Goal: Task Accomplishment & Management: Complete application form

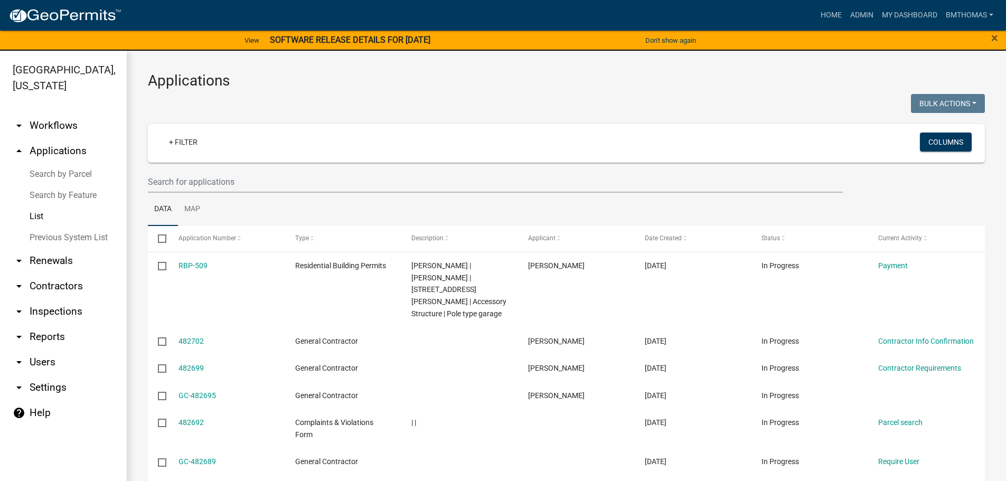
select select "3: 100"
click at [41, 206] on link "List" at bounding box center [63, 216] width 127 height 21
click at [64, 299] on link "arrow_drop_down Inspections" at bounding box center [63, 311] width 127 height 25
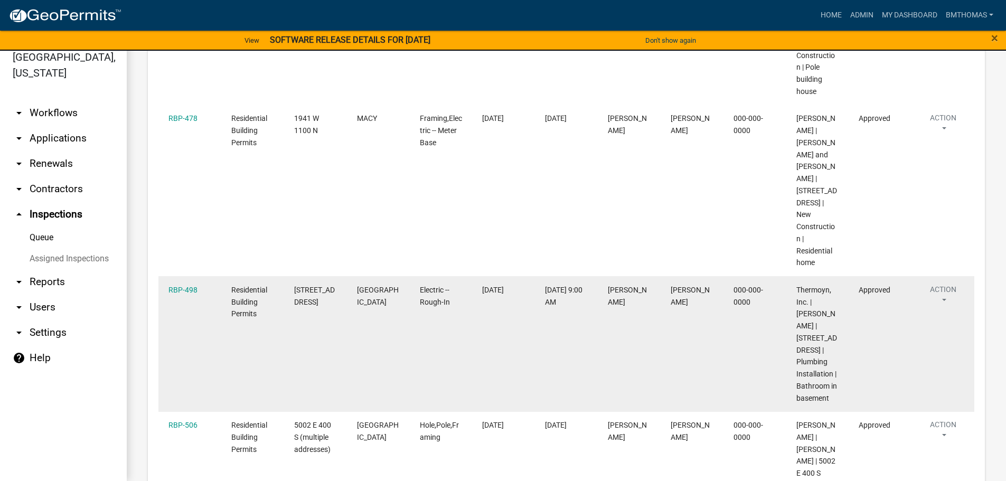
scroll to position [529, 0]
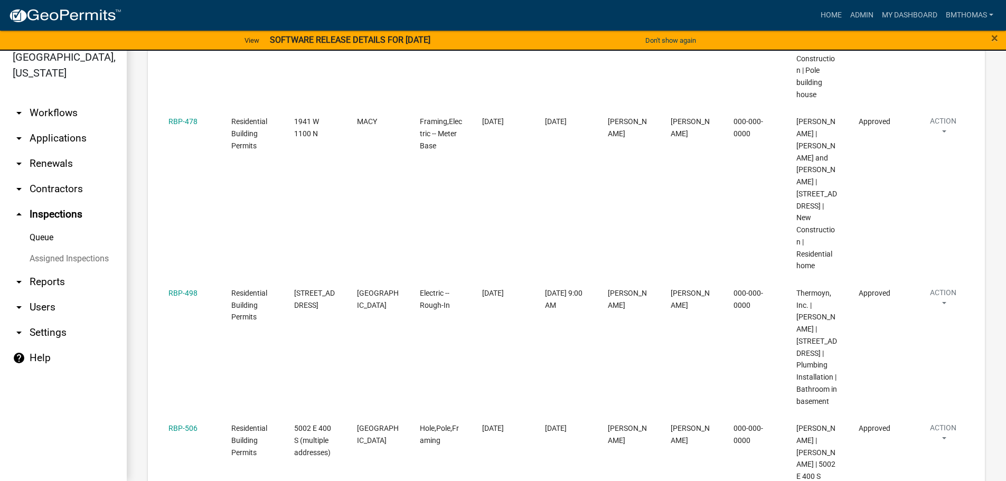
click at [52, 248] on link "Assigned Inspections" at bounding box center [63, 258] width 127 height 21
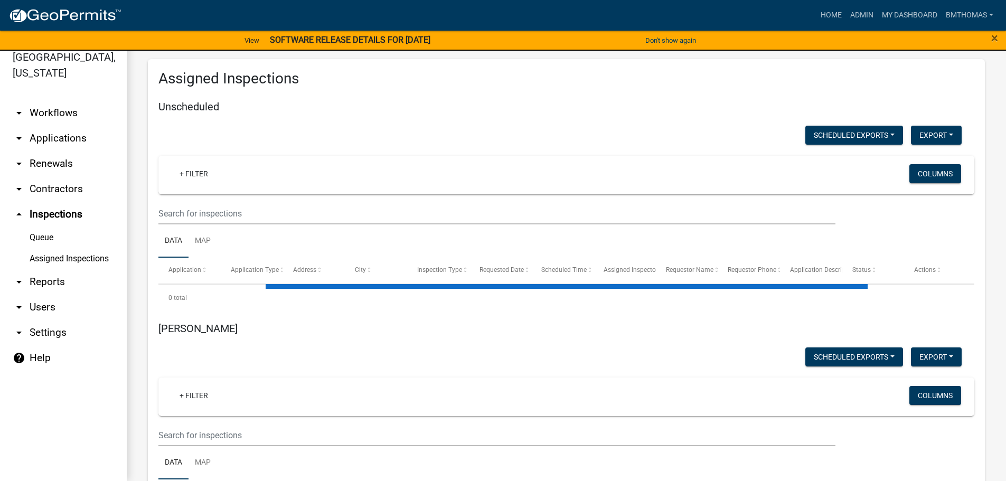
select select "3: 100"
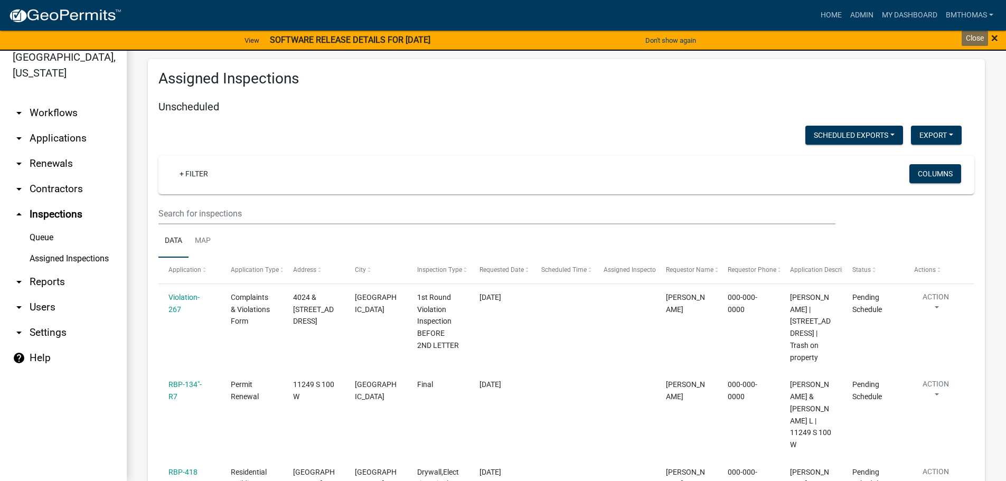
click at [992, 36] on span "×" at bounding box center [994, 38] width 7 height 15
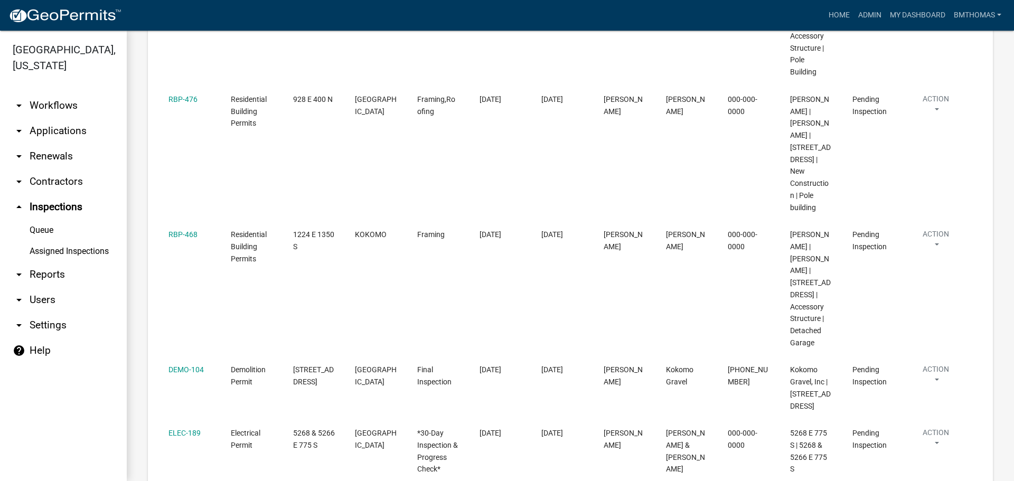
scroll to position [8549, 0]
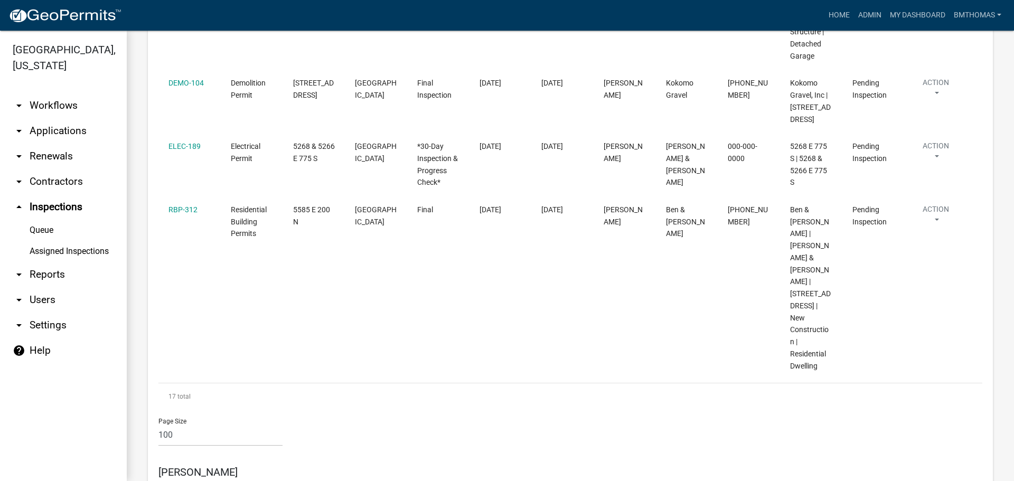
click at [263, 313] on input "[DATE]" at bounding box center [229, 312] width 74 height 22
type input "[DATE]"
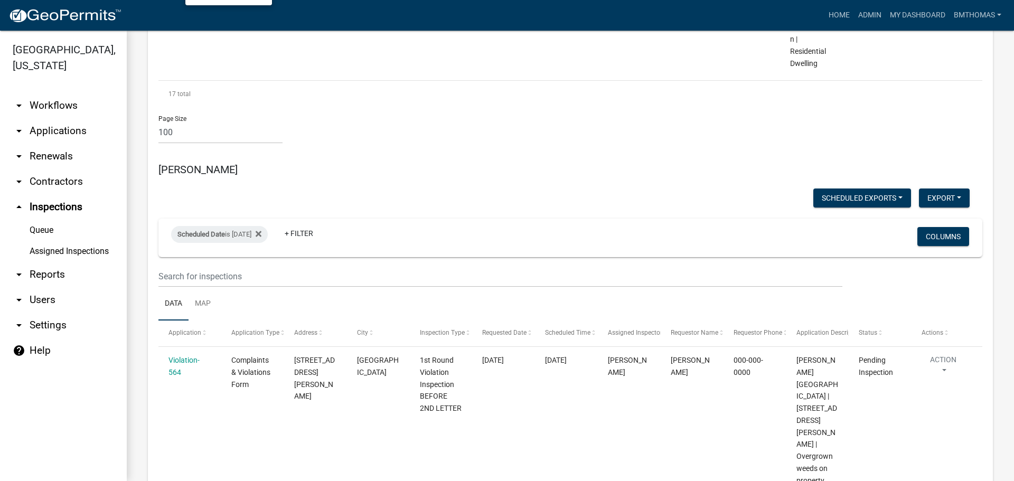
scroll to position [8920, 0]
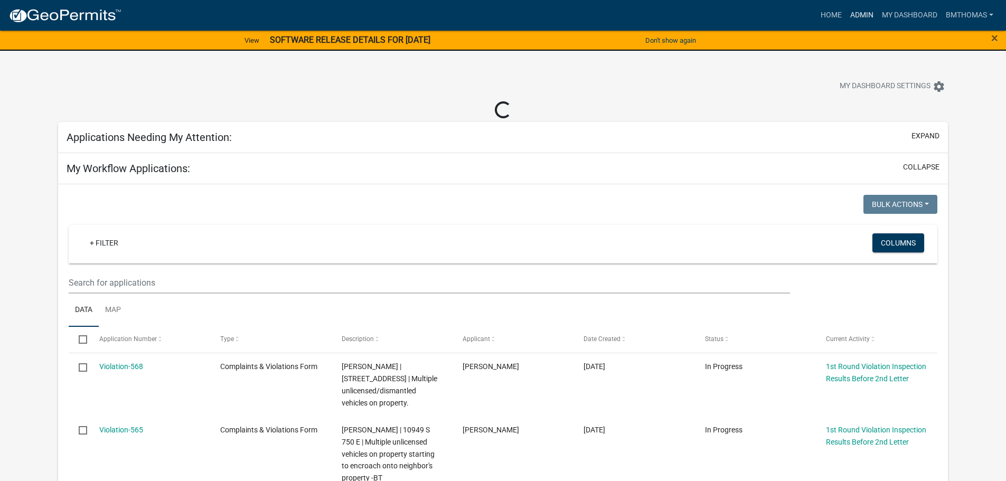
click at [866, 12] on link "Admin" at bounding box center [862, 15] width 32 height 20
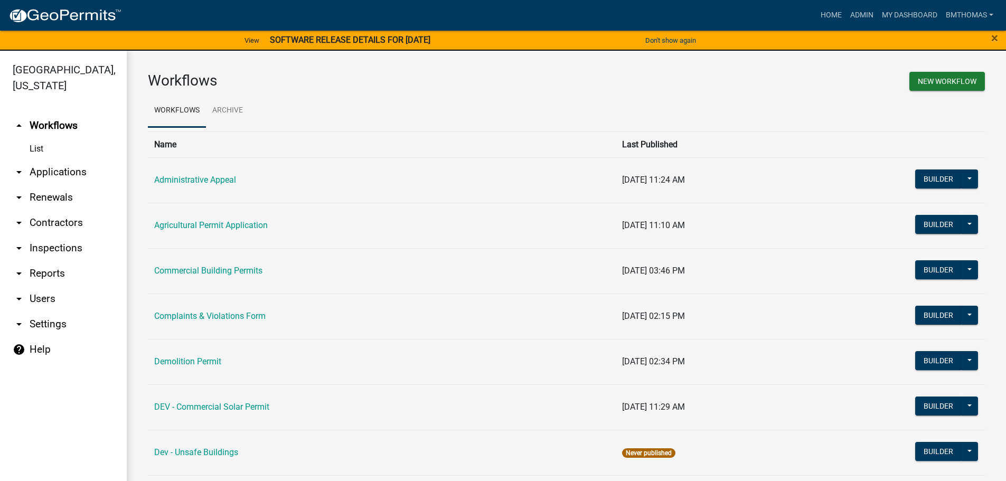
click at [41, 159] on link "arrow_drop_down Applications" at bounding box center [63, 171] width 127 height 25
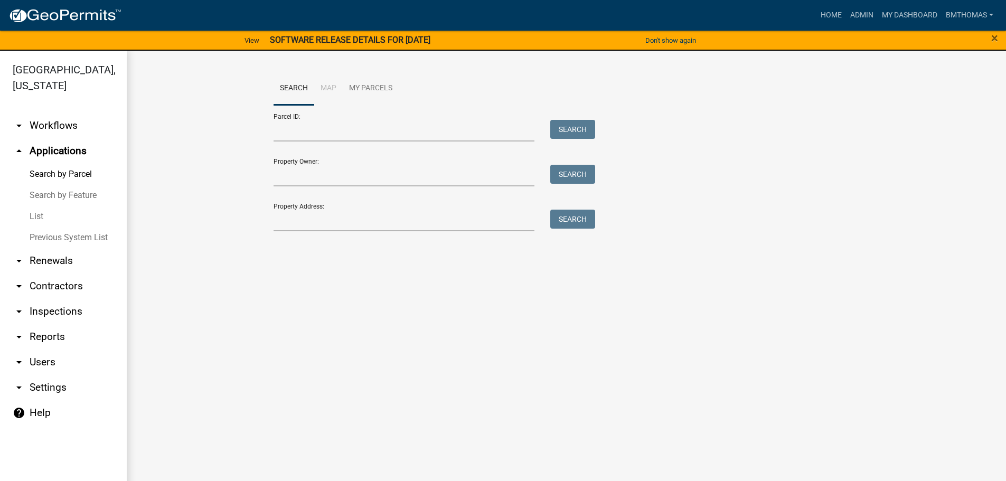
click at [35, 206] on link "List" at bounding box center [63, 216] width 127 height 21
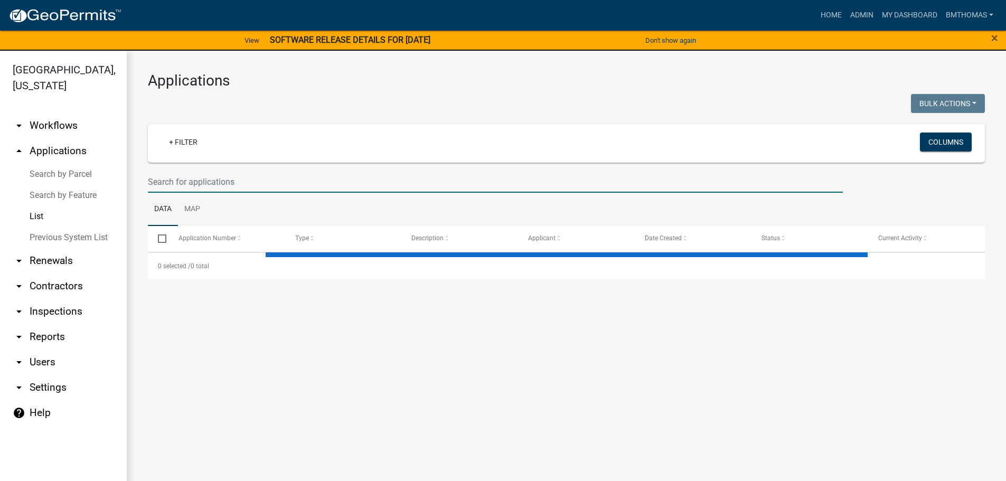
click at [179, 183] on input "text" at bounding box center [495, 182] width 695 height 22
select select "3: 100"
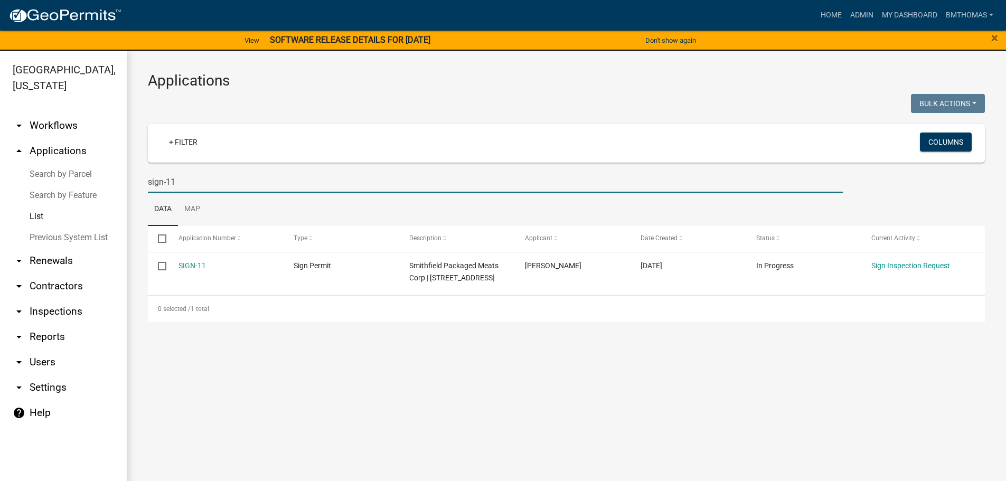
type input "sign-11"
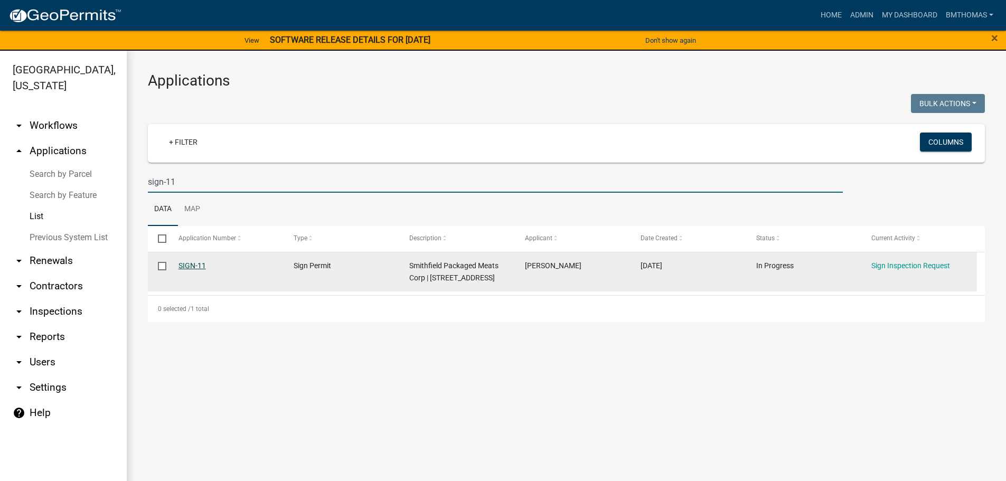
click at [193, 263] on link "SIGN-11" at bounding box center [191, 265] width 27 height 8
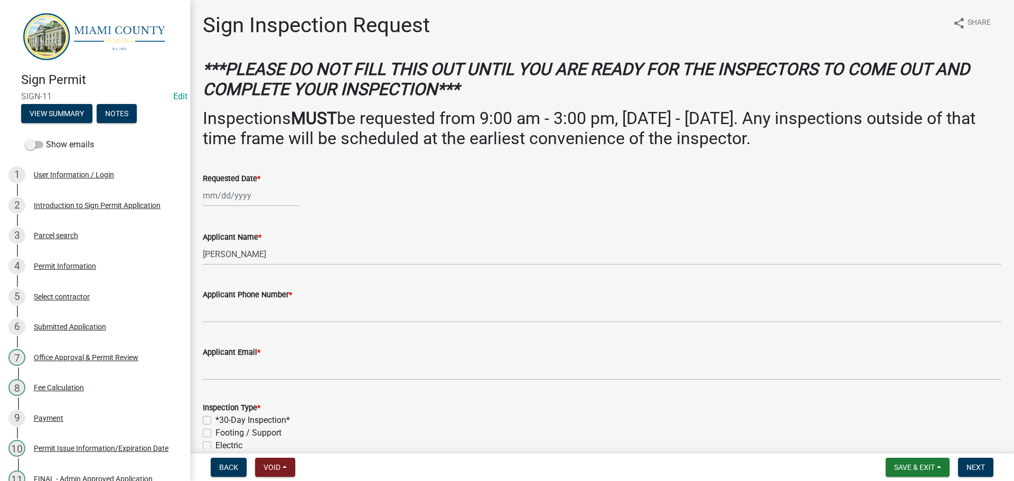
click at [241, 197] on div at bounding box center [251, 196] width 97 height 22
select select "9"
select select "2025"
click at [442, 208] on wm-data-entity-input "Requested Date * Jan Feb Mar Apr May Jun Jul Aug Sep Oct Nov Dec 1525 1526 1527…" at bounding box center [602, 186] width 798 height 59
click at [243, 191] on div at bounding box center [251, 196] width 97 height 22
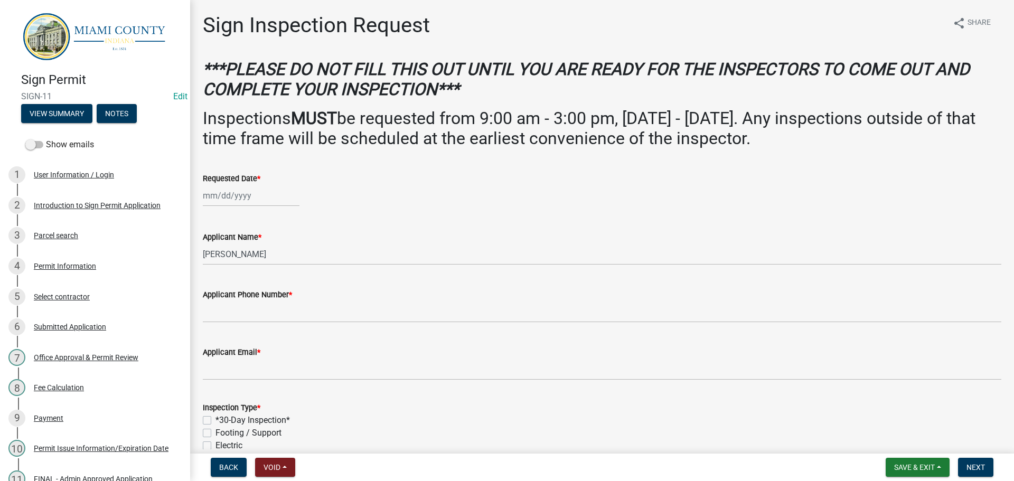
select select "9"
select select "2025"
click at [282, 320] on div "3" at bounding box center [280, 319] width 17 height 17
type input "10/03/2025"
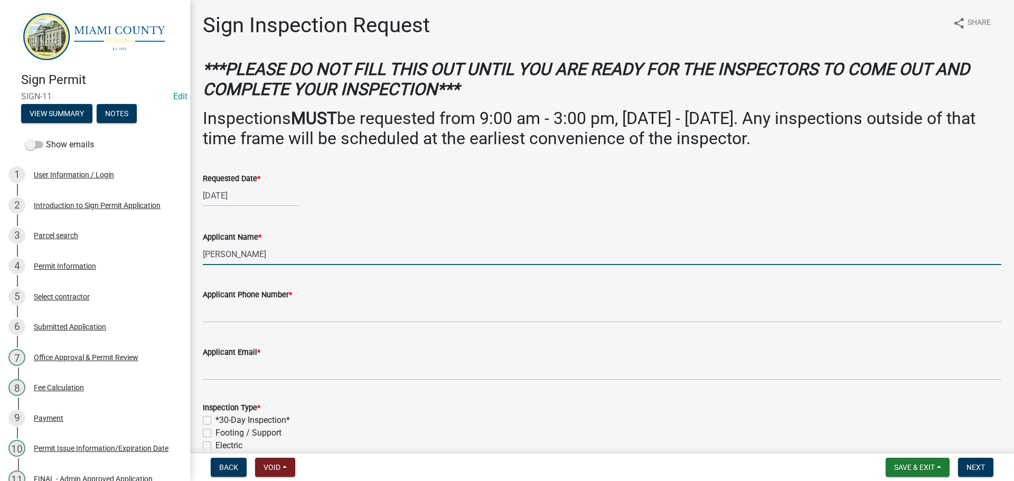
drag, startPoint x: 242, startPoint y: 258, endPoint x: 202, endPoint y: 261, distance: 39.7
click at [202, 261] on div "Applicant Name * Kenny Burton" at bounding box center [602, 240] width 814 height 49
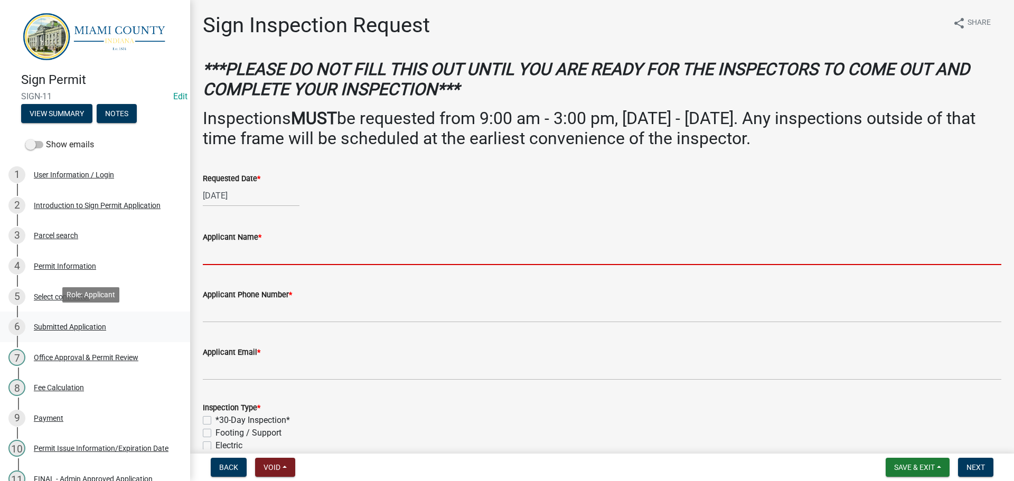
click at [67, 323] on div "Submitted Application" at bounding box center [70, 326] width 72 height 7
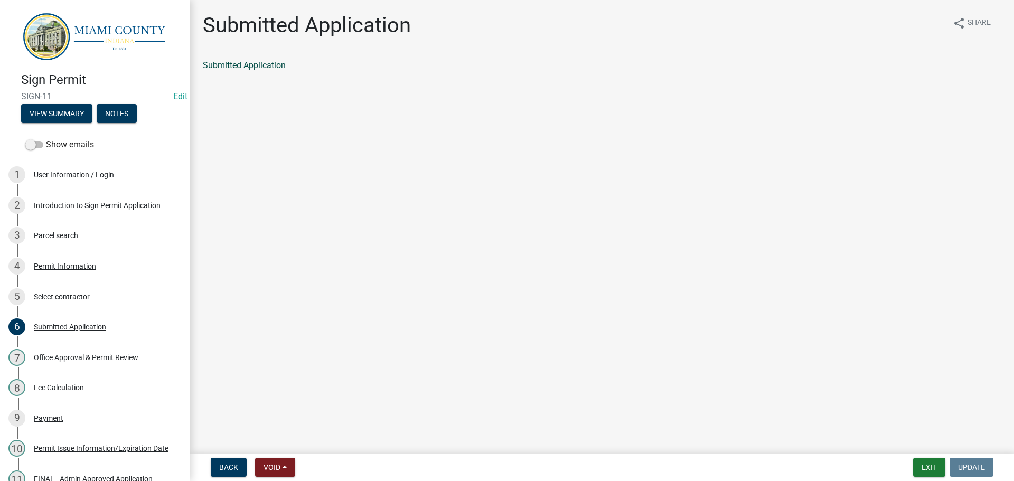
click at [250, 67] on link "Submitted Application" at bounding box center [244, 65] width 83 height 10
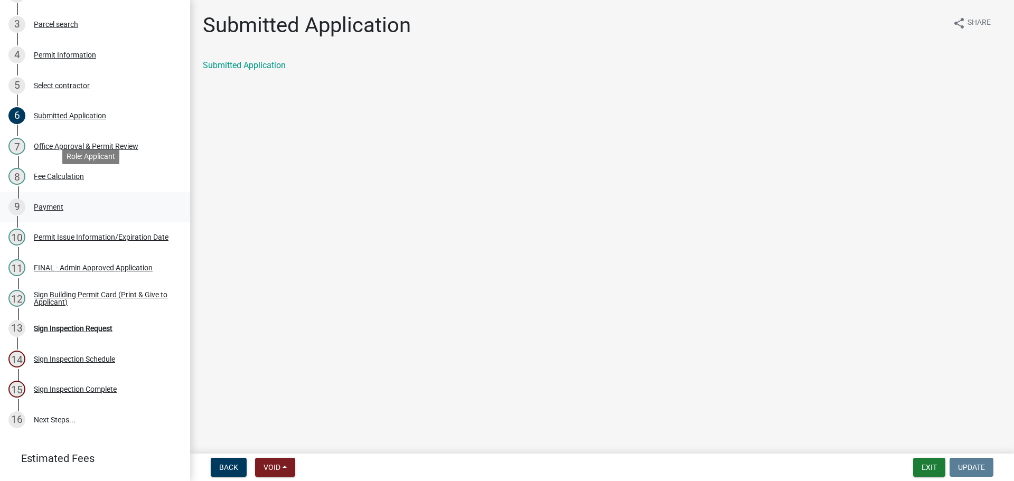
scroll to position [261, 0]
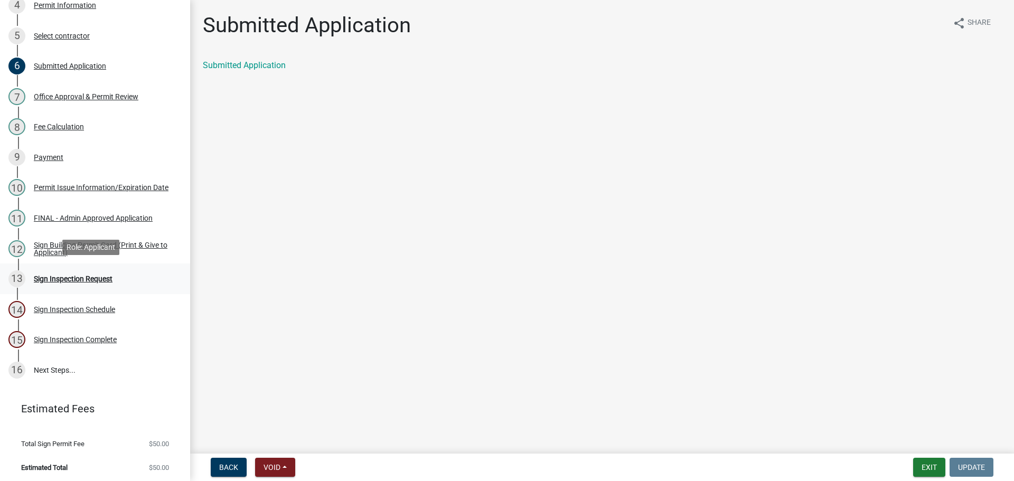
click at [77, 279] on div "Sign Inspection Request" at bounding box center [73, 278] width 79 height 7
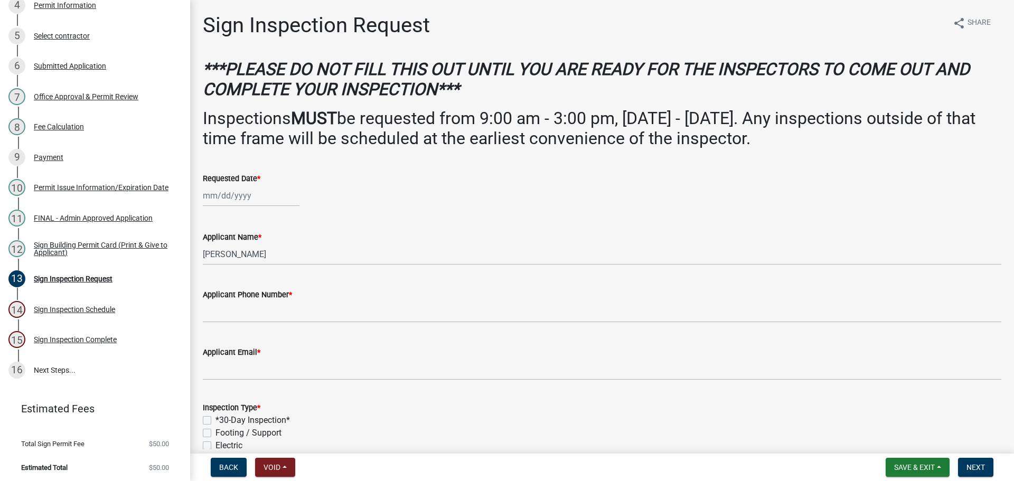
select select "9"
select select "2025"
click at [247, 189] on div "Jan Feb Mar Apr May Jun Jul Aug Sep Oct Nov Dec 1525 1526 1527 1528 1529 1530 1…" at bounding box center [251, 196] width 97 height 22
click at [282, 318] on div "3" at bounding box center [280, 319] width 17 height 17
type input "10/03/2025"
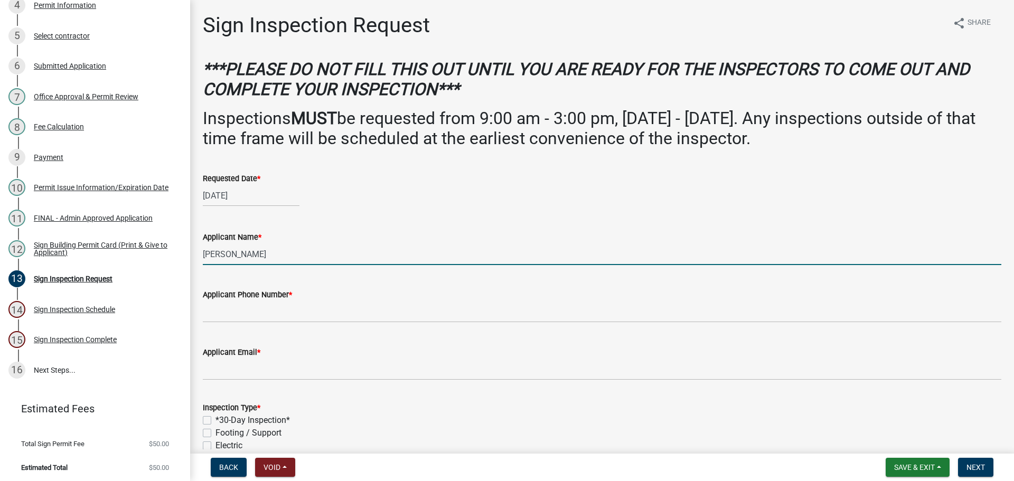
drag, startPoint x: 268, startPoint y: 256, endPoint x: 189, endPoint y: 260, distance: 78.8
click at [189, 260] on div "Sign Permit SIGN-11 Edit View Summary Notes Show emails 1 User Information / Lo…" at bounding box center [507, 240] width 1014 height 481
type input "Smithfield"
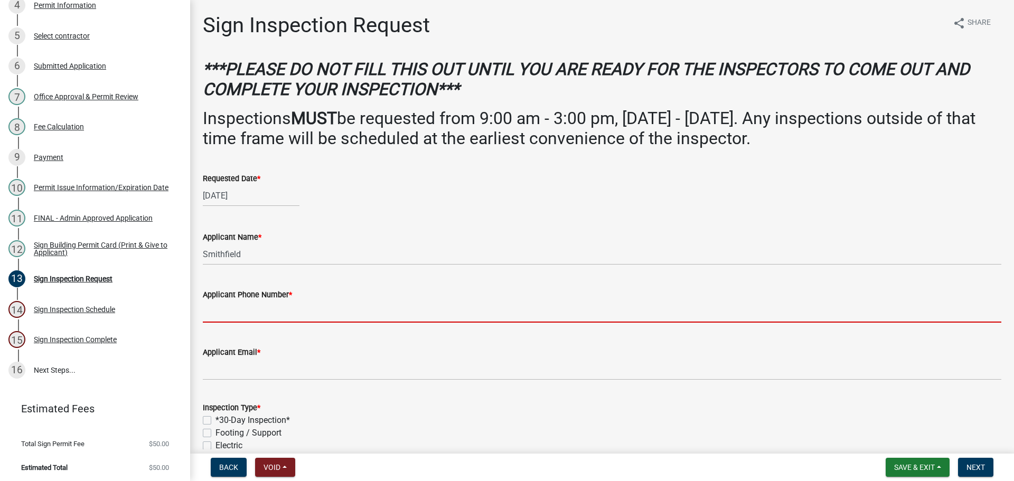
click at [295, 308] on input "Applicant Phone Number *" at bounding box center [602, 312] width 798 height 22
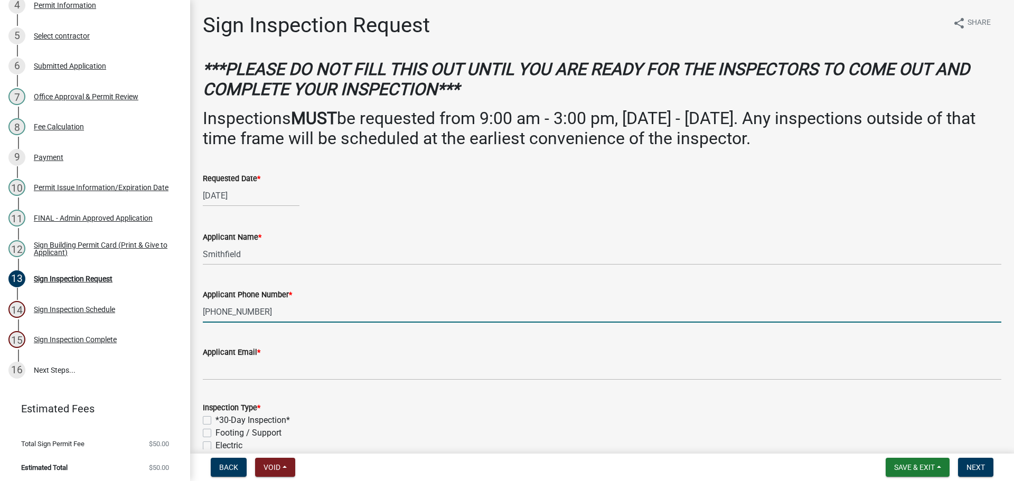
type input "765-327-1711"
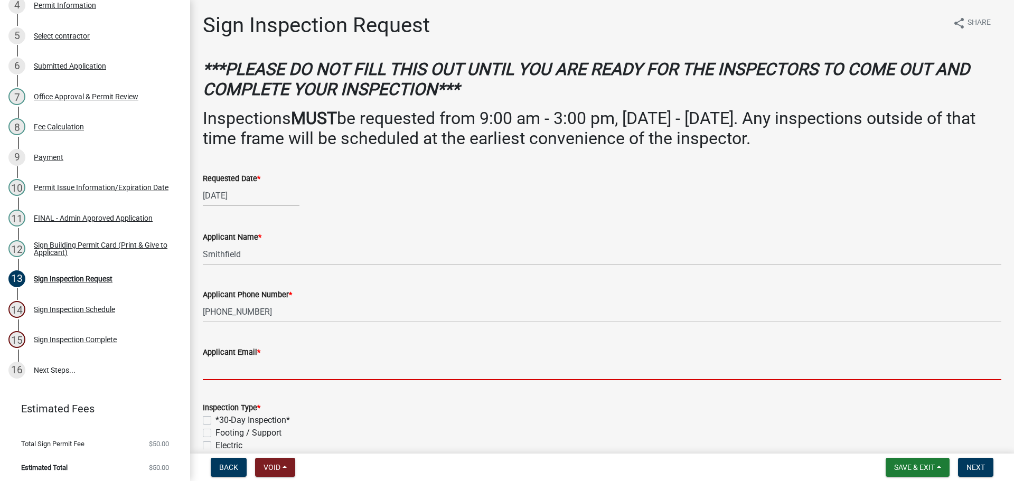
click at [320, 370] on input "Applicant Email *" at bounding box center [602, 370] width 798 height 22
type input "b"
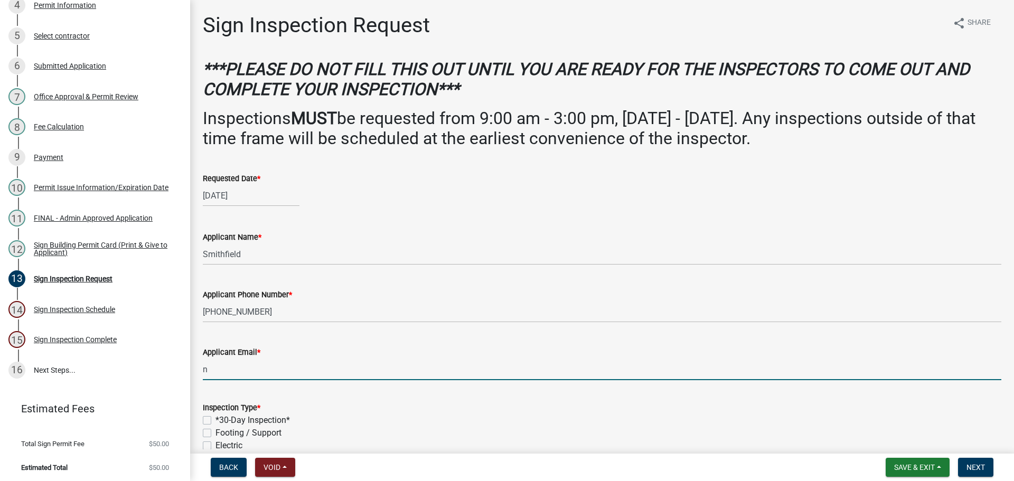
type input "nomail@nomail.com"
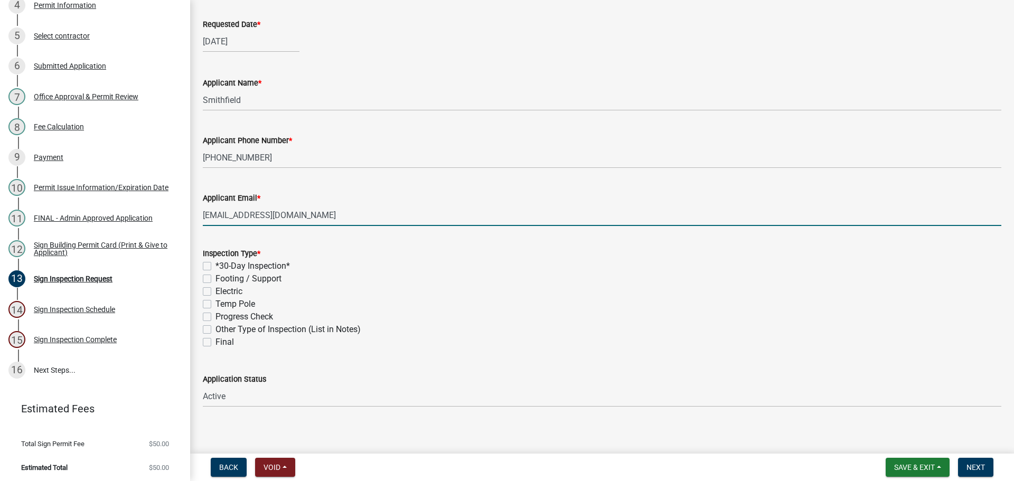
scroll to position [158, 0]
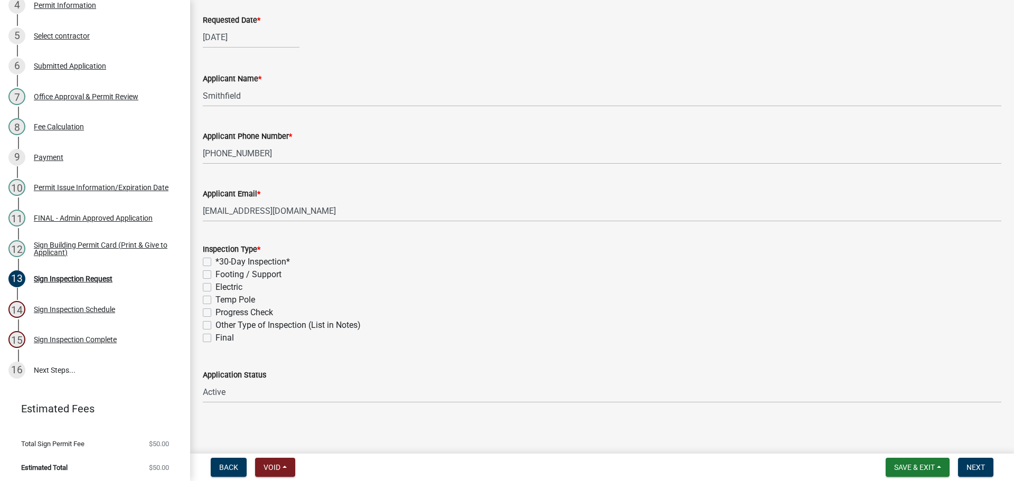
click at [215, 340] on label "Final" at bounding box center [224, 338] width 18 height 13
click at [215, 338] on input "Final" at bounding box center [218, 335] width 7 height 7
checkbox input "true"
checkbox input "false"
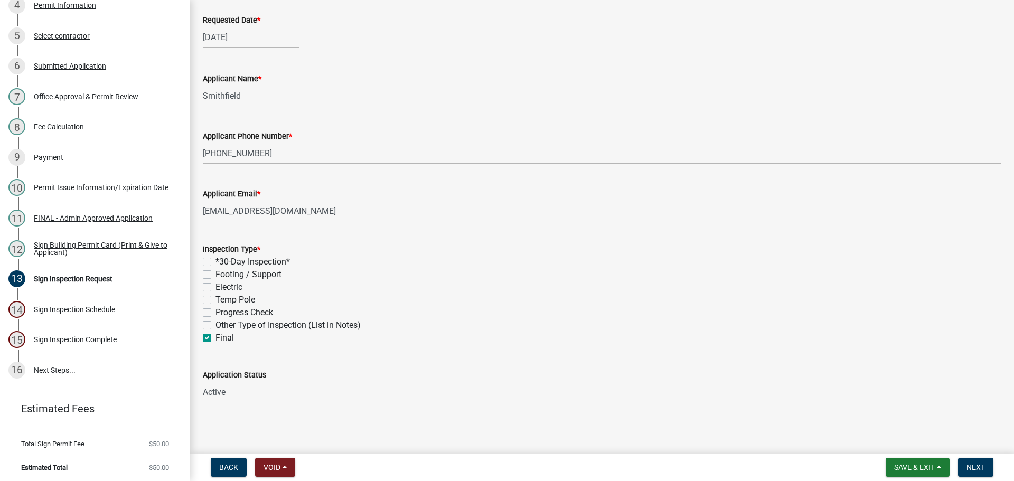
checkbox input "false"
checkbox input "true"
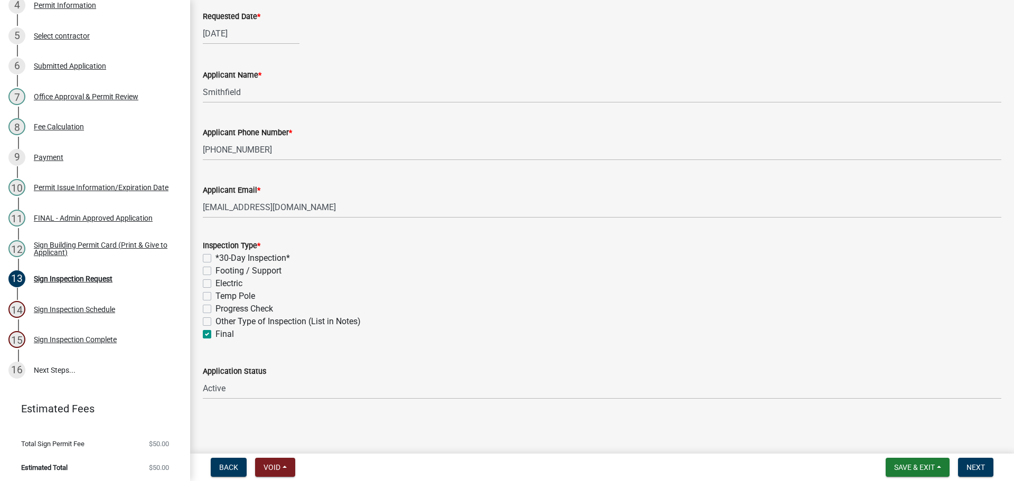
scroll to position [163, 0]
click at [983, 474] on button "Next" at bounding box center [975, 467] width 35 height 19
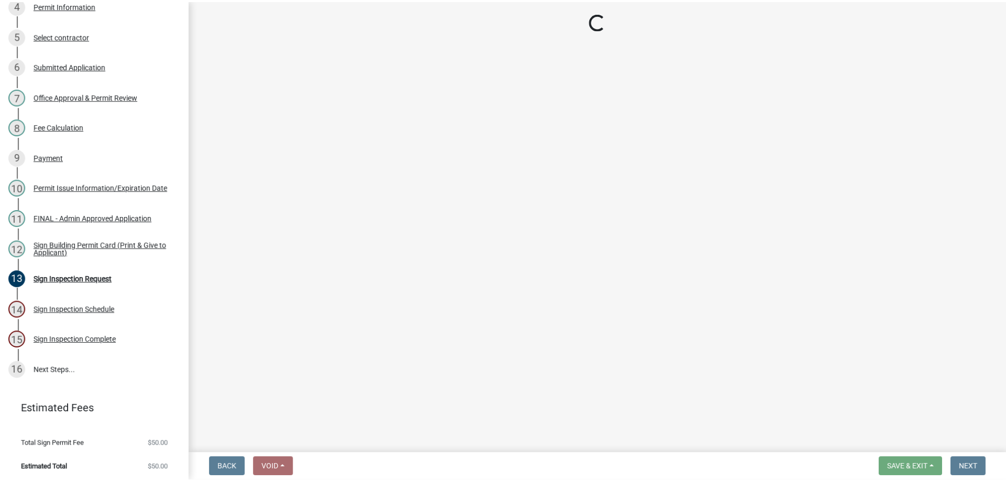
scroll to position [0, 0]
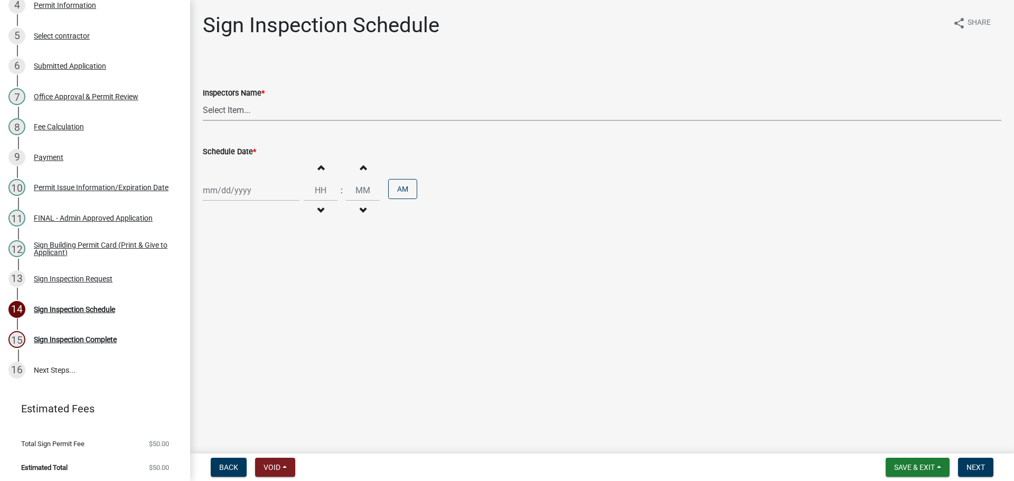
click at [247, 105] on select "Select Item... bmthomas (Brooklyn Thomas) croser (Corey) megangipson (Megan Gip…" at bounding box center [602, 110] width 798 height 22
select select "25b75ae6-03c7-4280-9b34-fcf63005d5e5"
click at [203, 99] on select "Select Item... bmthomas (Brooklyn Thomas) croser (Corey) megangipson (Megan Gip…" at bounding box center [602, 110] width 798 height 22
select select "9"
select select "2025"
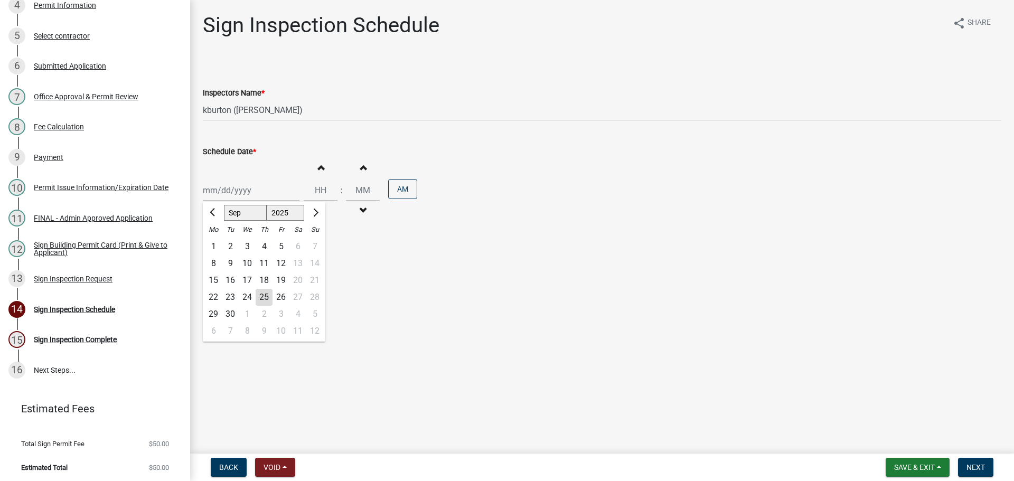
drag, startPoint x: 257, startPoint y: 192, endPoint x: 258, endPoint y: 199, distance: 7.0
click at [257, 192] on div "Jan Feb Mar Apr May Jun Jul Aug Sep Oct Nov Dec 1525 1526 1527 1528 1529 1530 1…" at bounding box center [251, 191] width 97 height 22
click at [280, 312] on div "3" at bounding box center [280, 314] width 17 height 17
type input "10/03/2025"
drag, startPoint x: 727, startPoint y: 286, endPoint x: 798, endPoint y: 303, distance: 73.1
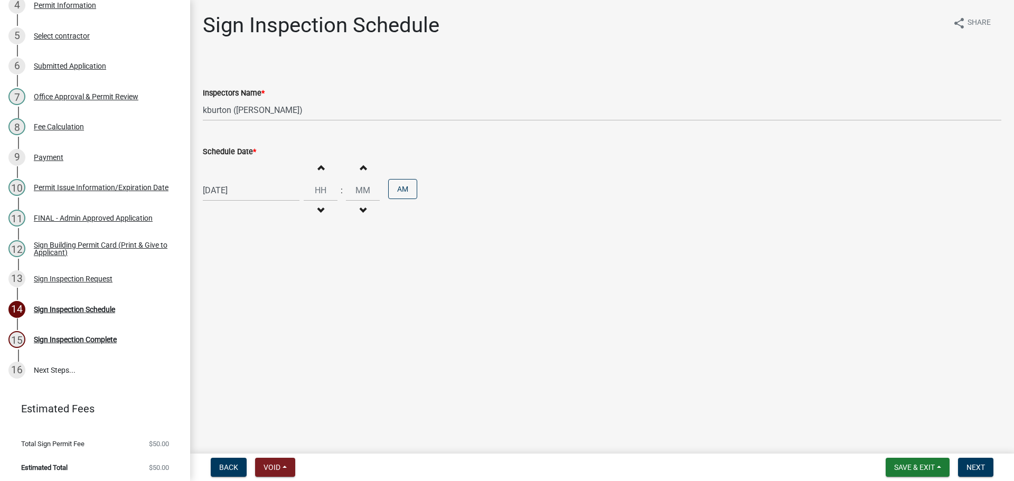
click at [727, 286] on main "Sign Inspection Schedule share Share Inspectors Name * Select Item... bmthomas …" at bounding box center [602, 224] width 824 height 449
click at [983, 472] on button "Next" at bounding box center [975, 467] width 35 height 19
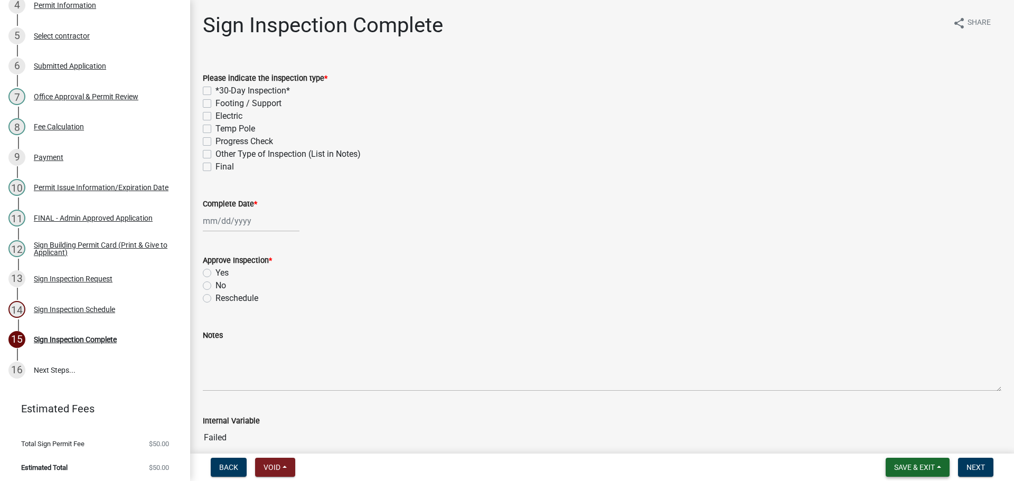
click at [918, 460] on button "Save & Exit" at bounding box center [917, 467] width 64 height 19
click at [893, 442] on button "Save & Exit" at bounding box center [907, 439] width 84 height 25
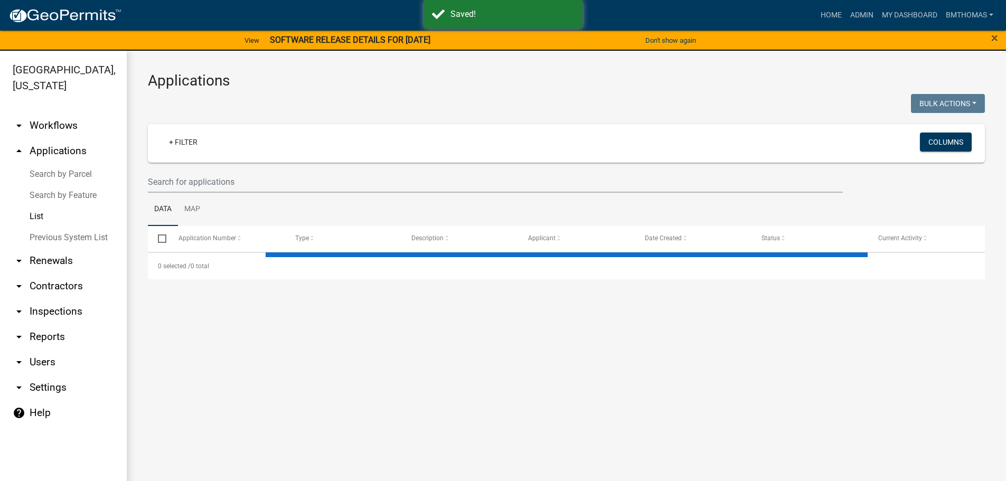
select select "3: 100"
